Goal: Task Accomplishment & Management: Manage account settings

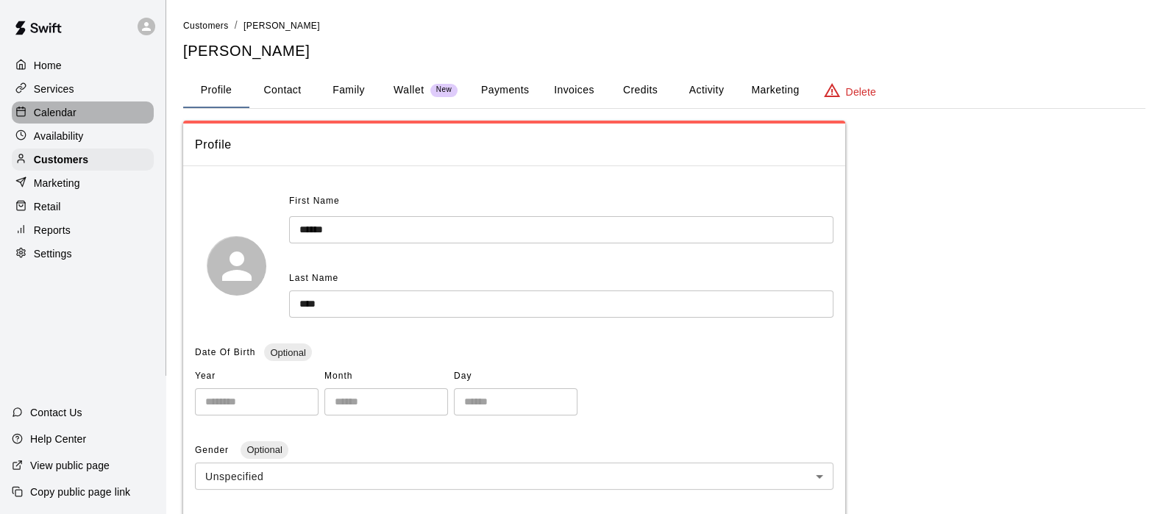
click at [49, 120] on p "Calendar" at bounding box center [55, 112] width 43 height 15
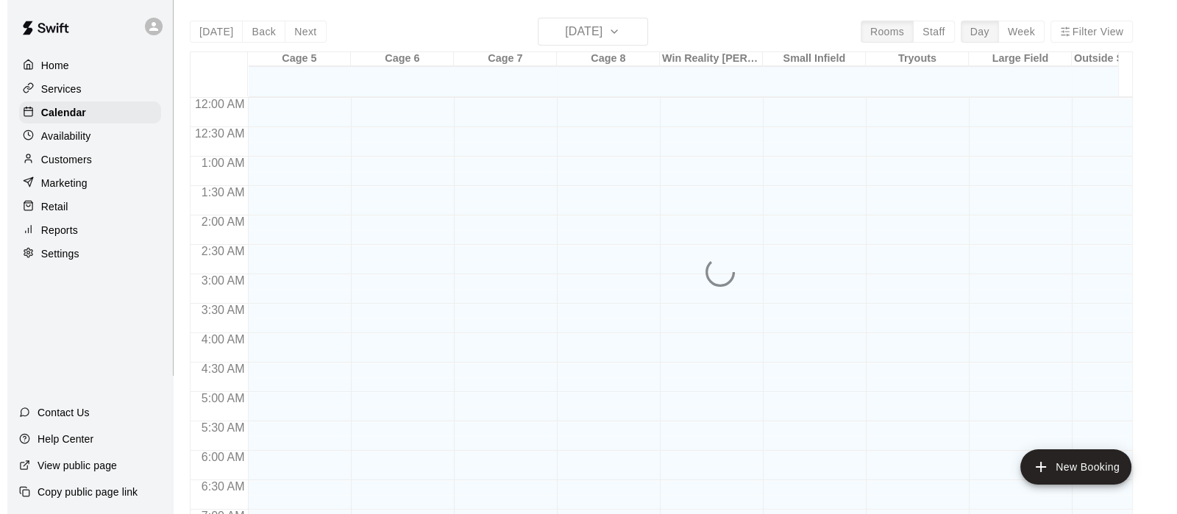
scroll to position [934, 0]
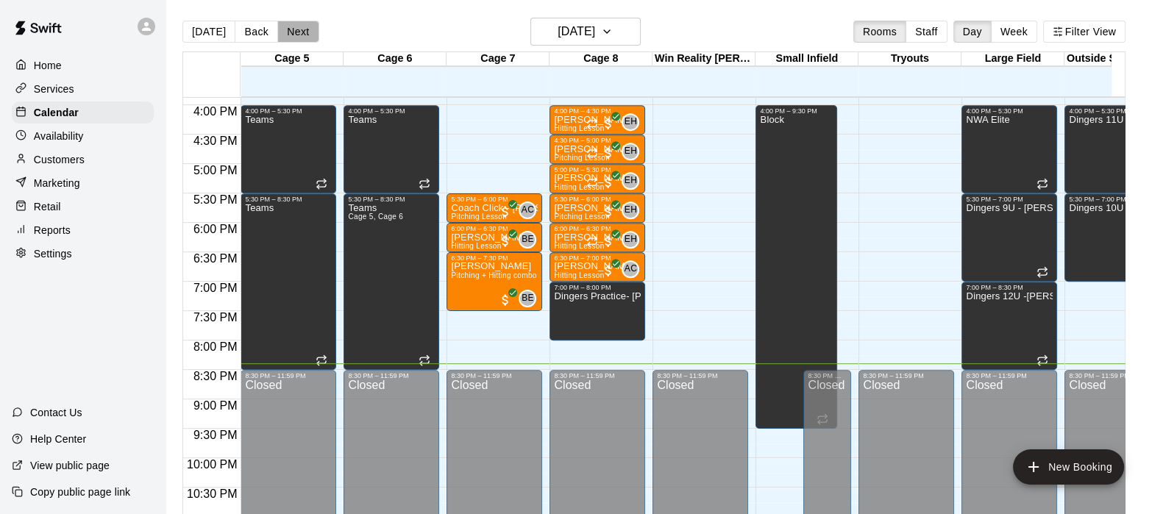
click at [293, 34] on button "Next" at bounding box center [297, 32] width 41 height 22
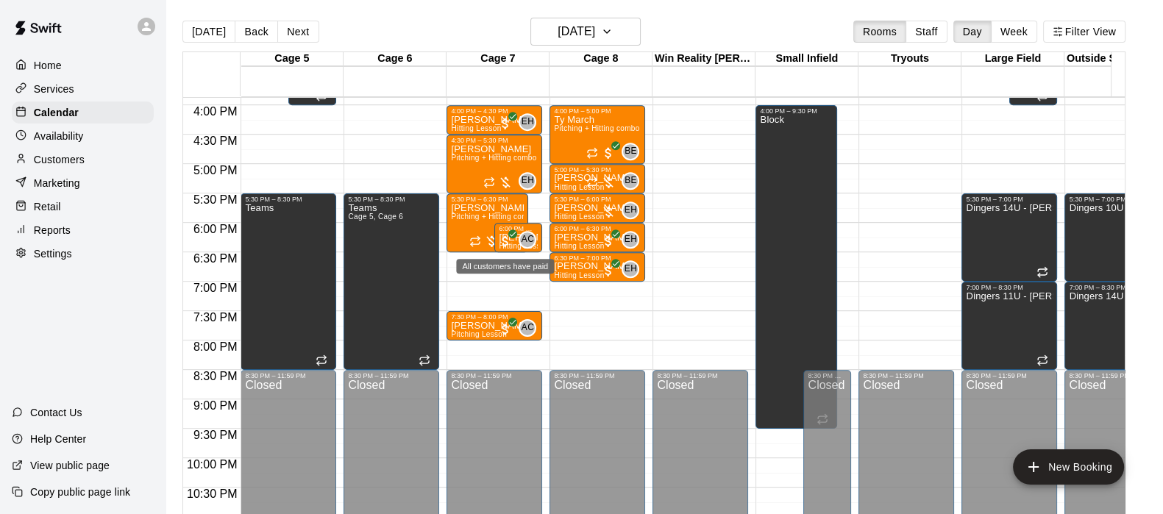
click at [510, 241] on span "All customers have paid" at bounding box center [505, 241] width 15 height 15
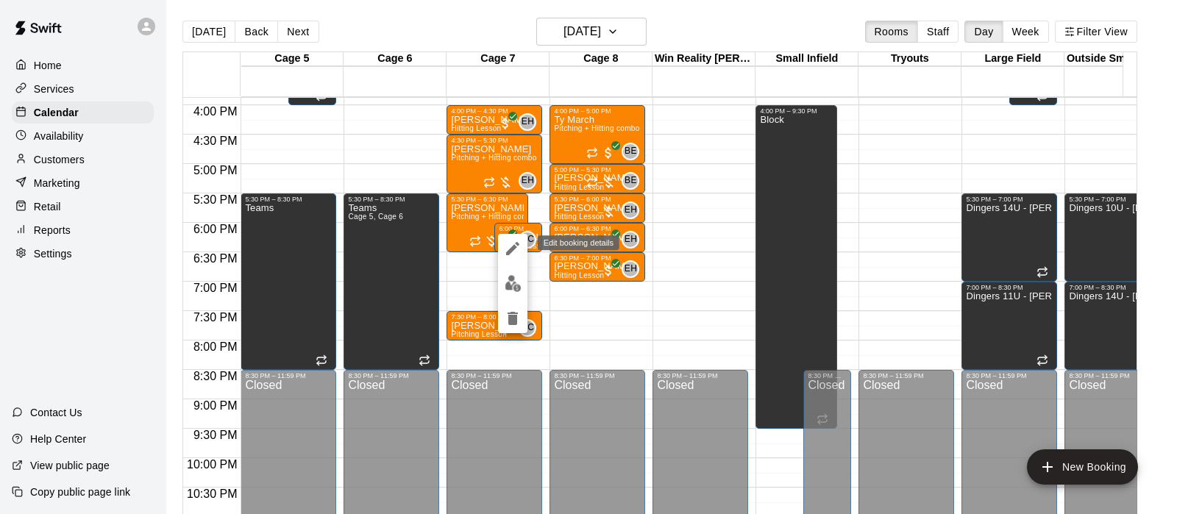
click at [508, 255] on icon "edit" at bounding box center [513, 249] width 18 height 18
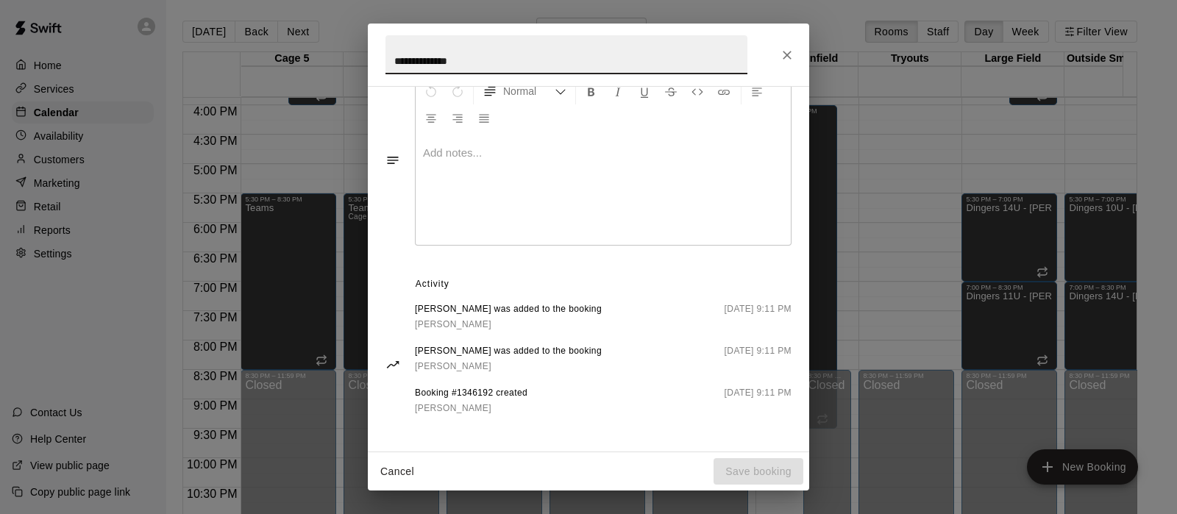
scroll to position [465, 0]
click at [789, 48] on icon "Close" at bounding box center [787, 55] width 15 height 15
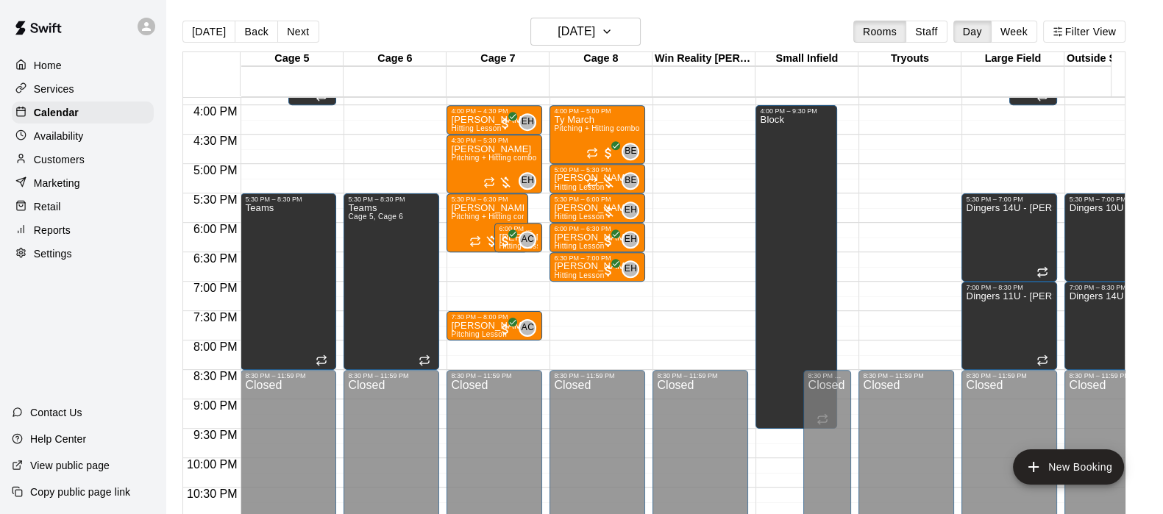
click at [452, 233] on div "[PERSON_NAME] Pitching + Hitting combo" at bounding box center [487, 460] width 73 height 514
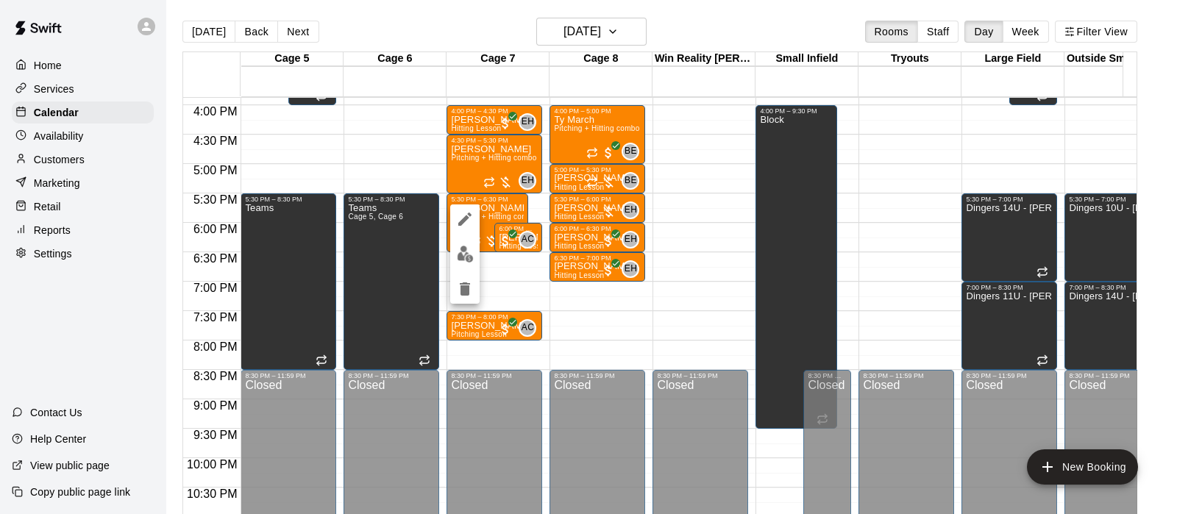
drag, startPoint x: 452, startPoint y: 233, endPoint x: 368, endPoint y: 141, distance: 124.9
click at [368, 141] on div at bounding box center [588, 257] width 1177 height 514
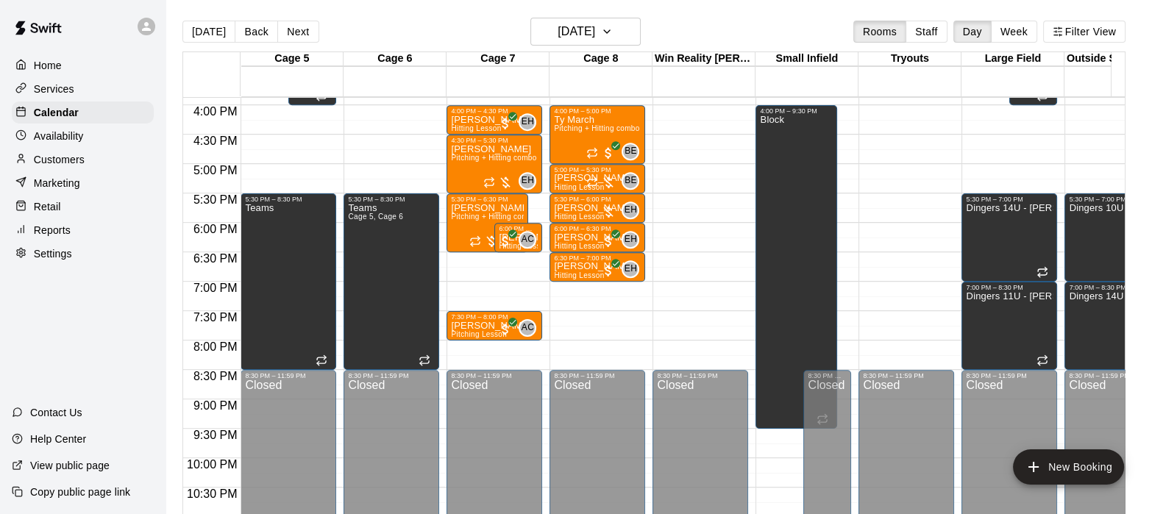
click at [459, 216] on span "Pitching + Hitting combo" at bounding box center [493, 217] width 85 height 8
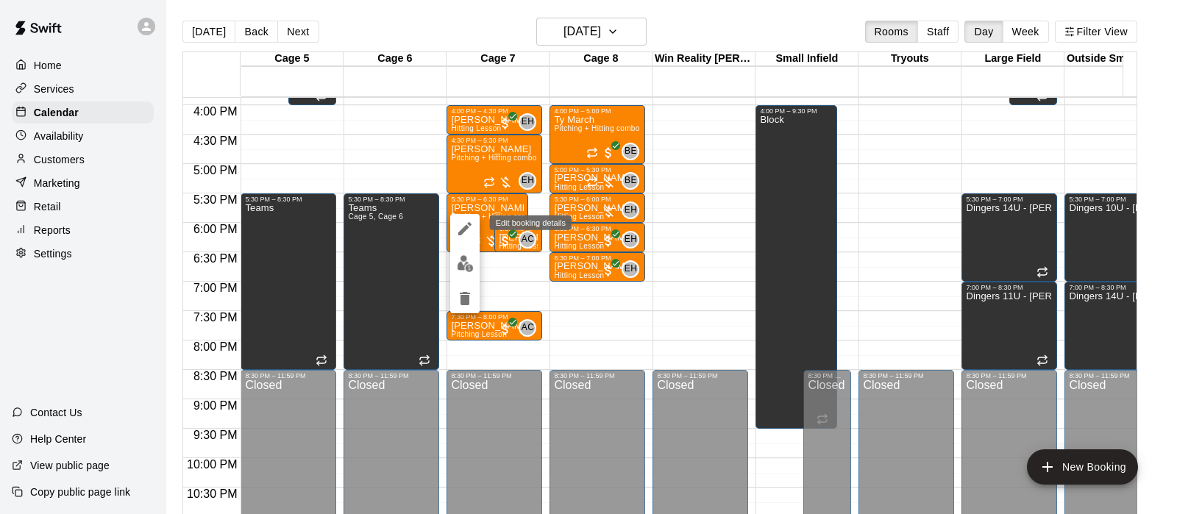
click at [460, 227] on icon "edit" at bounding box center [465, 229] width 18 height 18
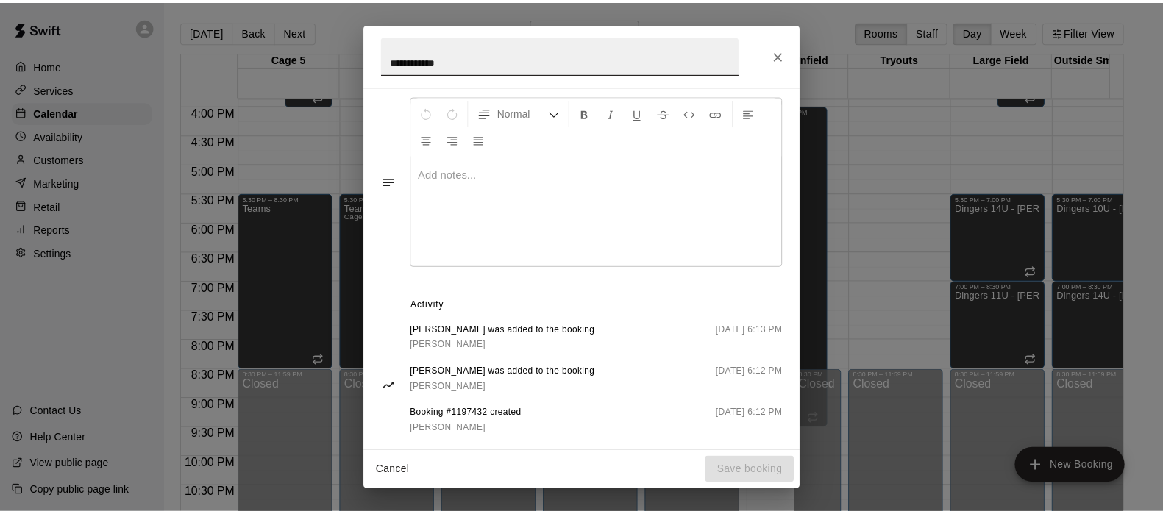
scroll to position [541, 0]
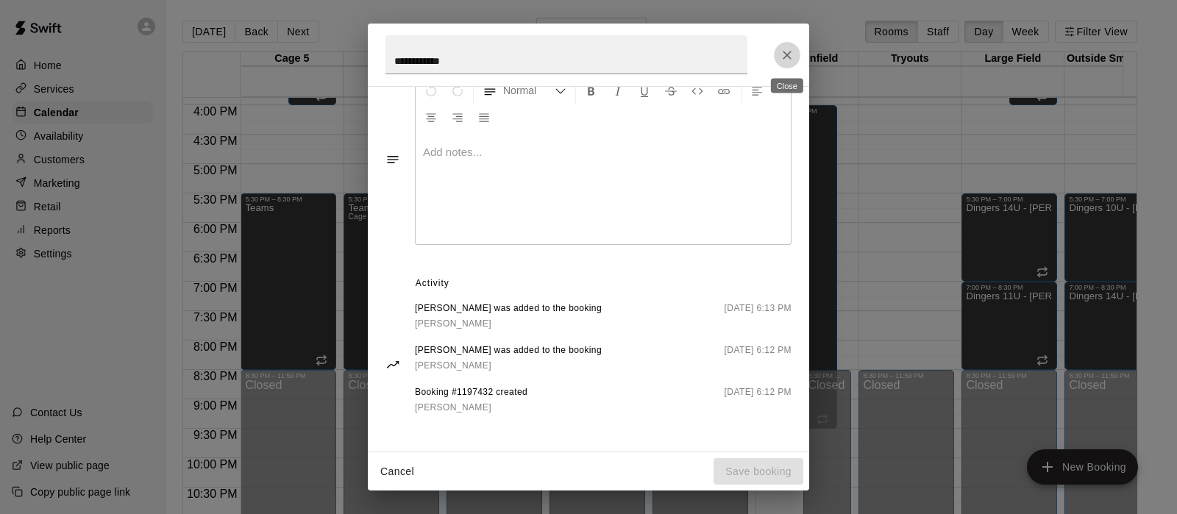
click at [787, 58] on icon "Close" at bounding box center [787, 55] width 15 height 15
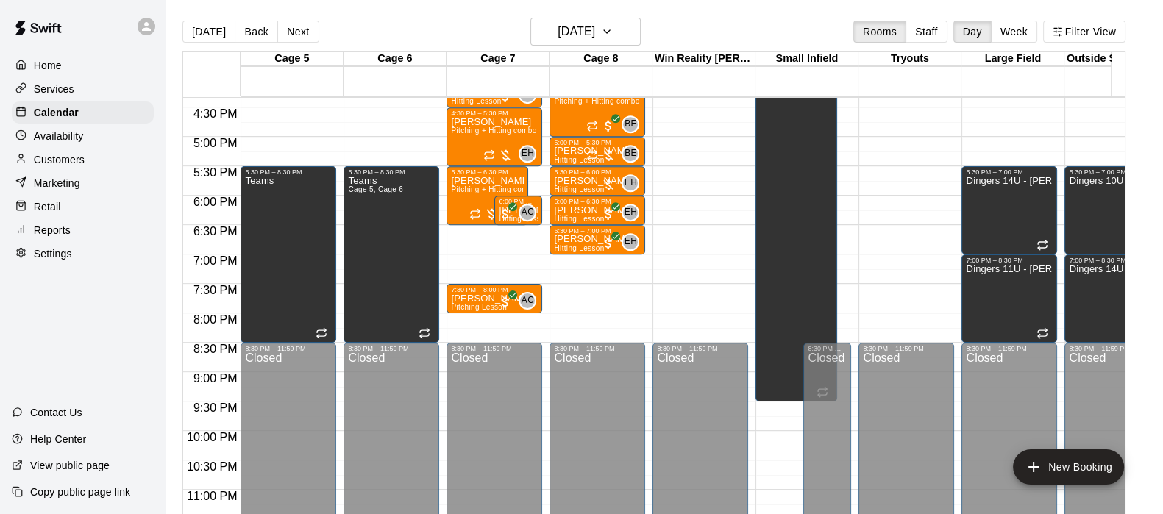
scroll to position [962, 0]
click at [291, 31] on button "Next" at bounding box center [297, 32] width 41 height 22
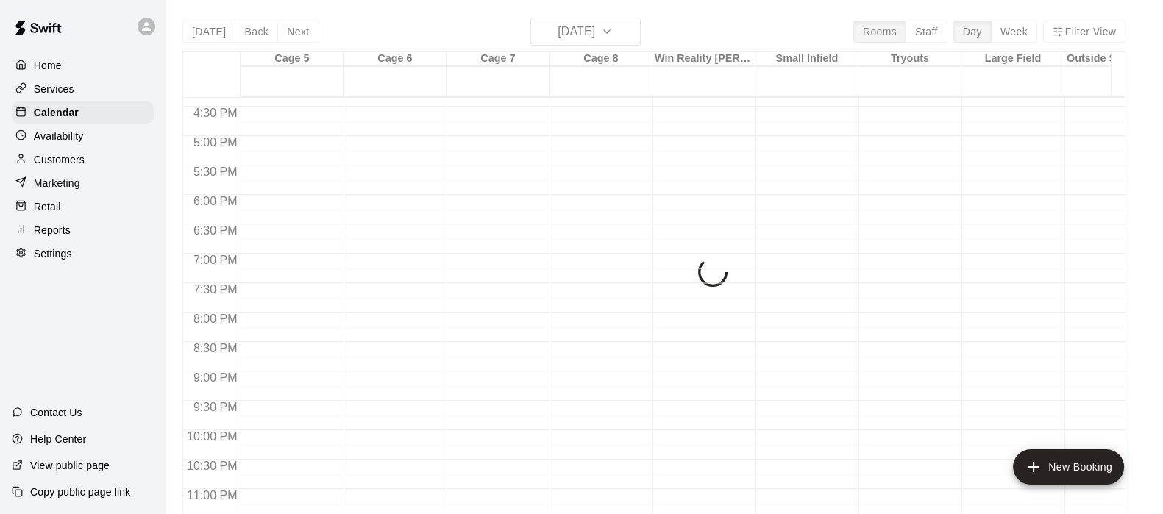
click at [291, 31] on div "[DATE] Back [DATE][DATE] Rooms Staff Day Week Filter View Cage 5 12 Fri Cage 6 …" at bounding box center [653, 275] width 943 height 514
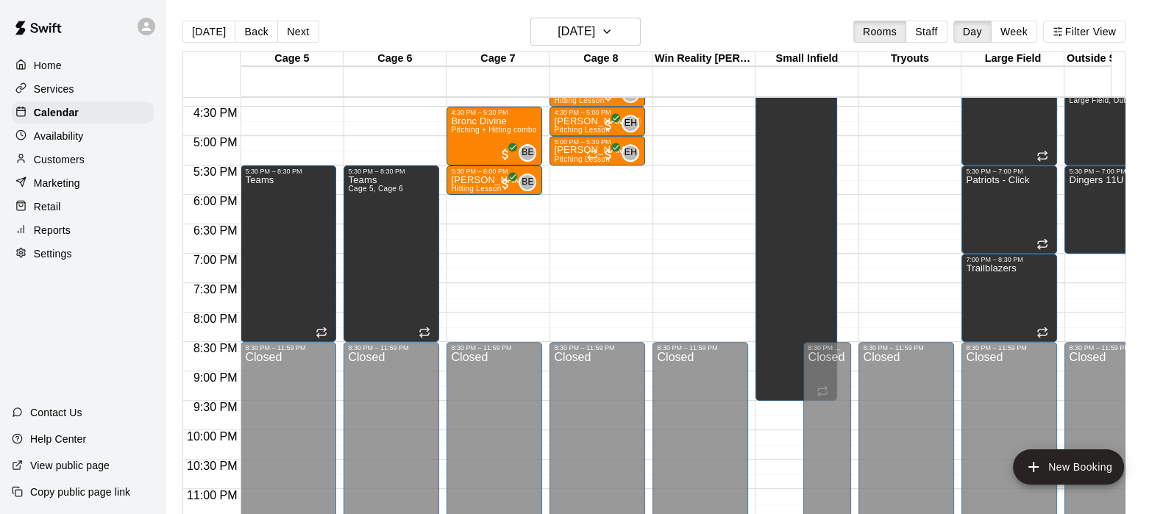
click at [290, 31] on button "Next" at bounding box center [297, 32] width 41 height 22
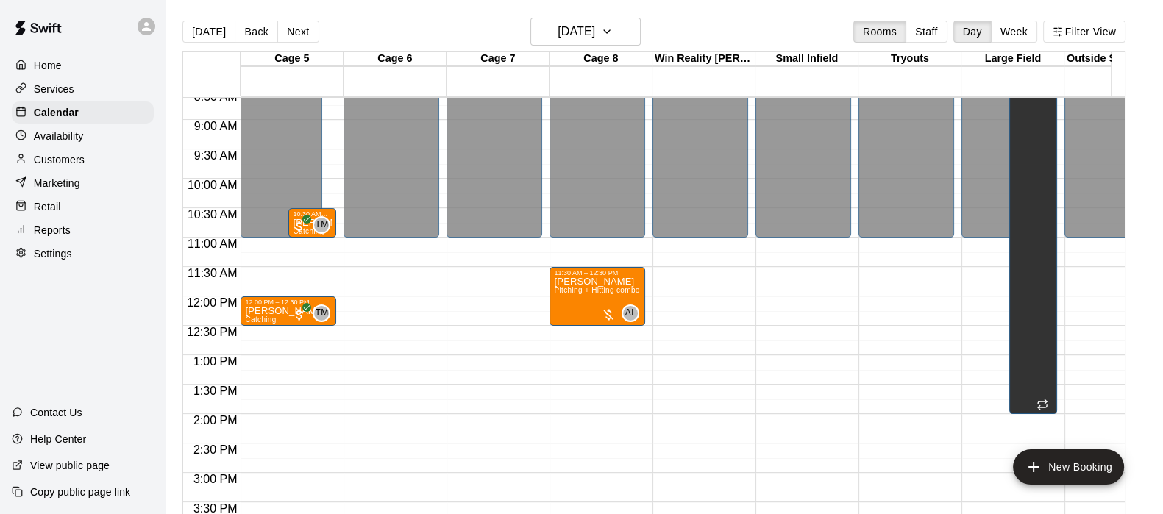
scroll to position [508, 0]
click at [291, 29] on button "Next" at bounding box center [297, 32] width 41 height 22
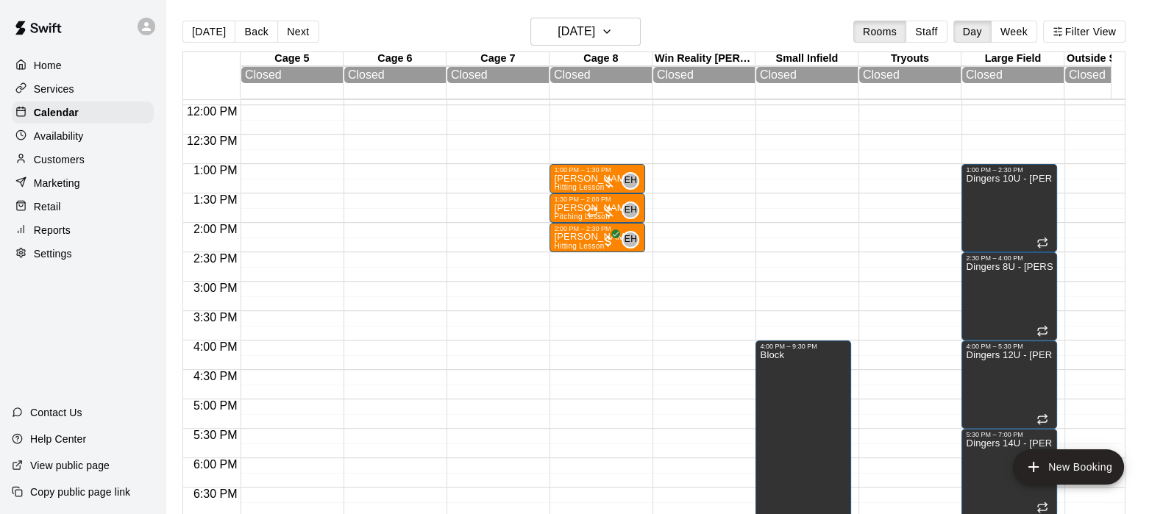
scroll to position [702, 0]
